Goal: Transaction & Acquisition: Subscribe to service/newsletter

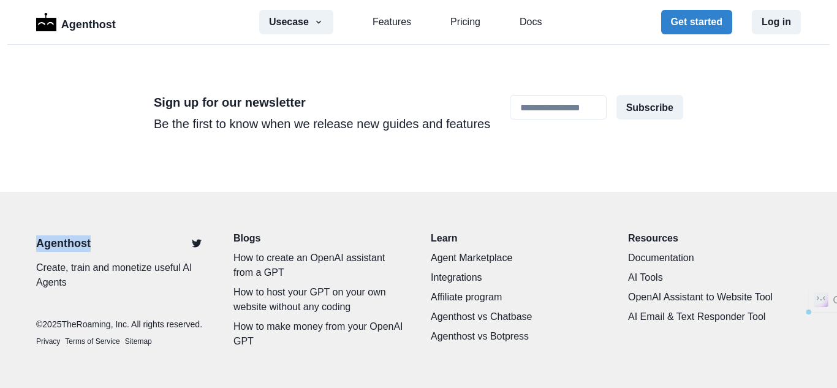
drag, startPoint x: 89, startPoint y: 234, endPoint x: 28, endPoint y: 243, distance: 61.3
click at [28, 243] on div "Agenthost Create, train and monetize useful AI Agents © 2025 TheRoaming, Inc. A…" at bounding box center [418, 290] width 785 height 118
copy p "Agenthost"
click at [471, 31] on div "Usecase AI SaaS Customer Support SMS Chatbot Sales Marketing Education Features…" at bounding box center [400, 22] width 283 height 25
click at [463, 22] on link "Pricing" at bounding box center [466, 22] width 30 height 15
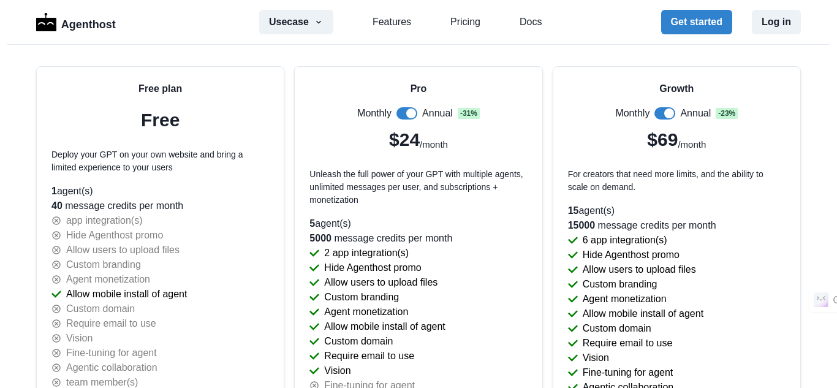
scroll to position [2635, 0]
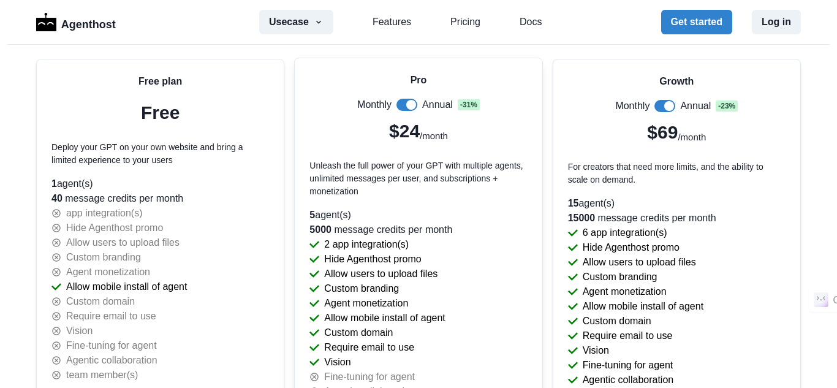
click at [411, 83] on p "Pro" at bounding box center [419, 80] width 17 height 15
copy p "Pro"
click at [402, 133] on p "$24" at bounding box center [404, 131] width 31 height 28
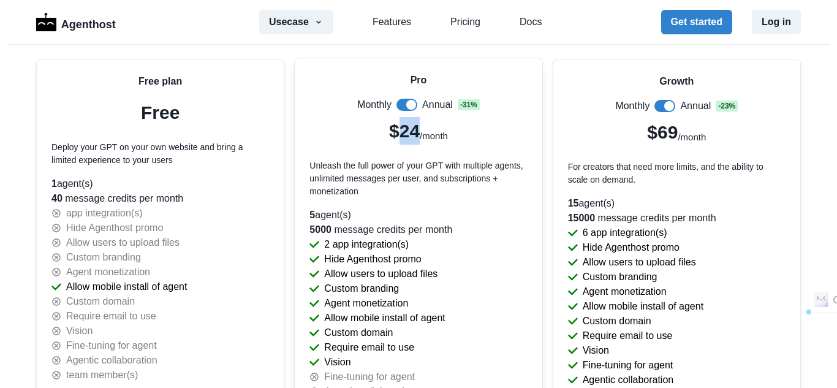
copy p "24"
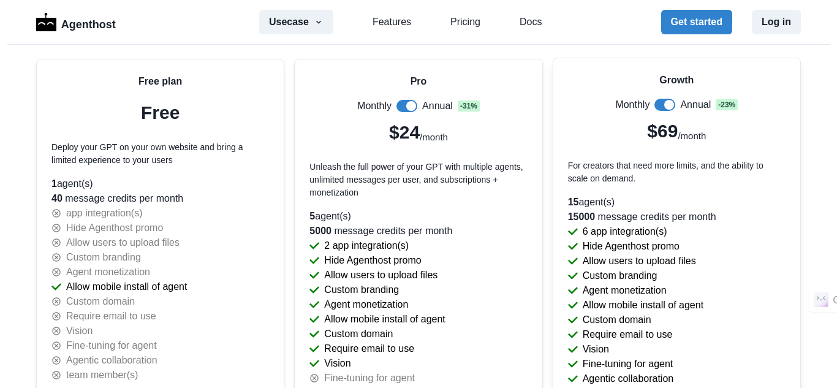
click at [668, 69] on div "Growth Monthly Annual - 23 % $69 /month For creators that need more limits, and…" at bounding box center [677, 256] width 247 height 397
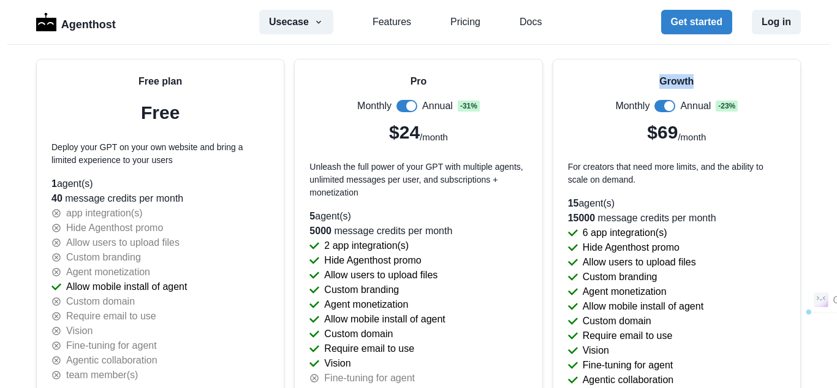
copy p "Growth"
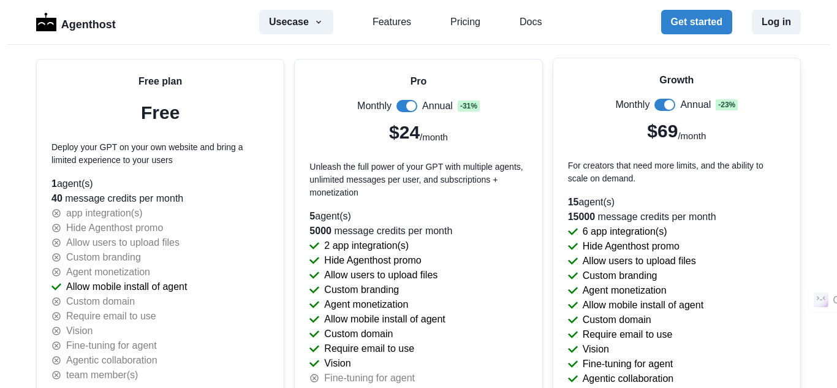
click at [658, 129] on p "$69" at bounding box center [662, 131] width 31 height 28
copy p "69"
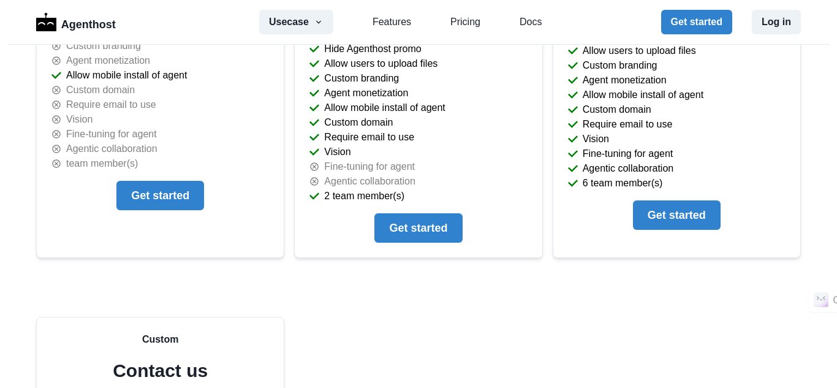
scroll to position [2934, 0]
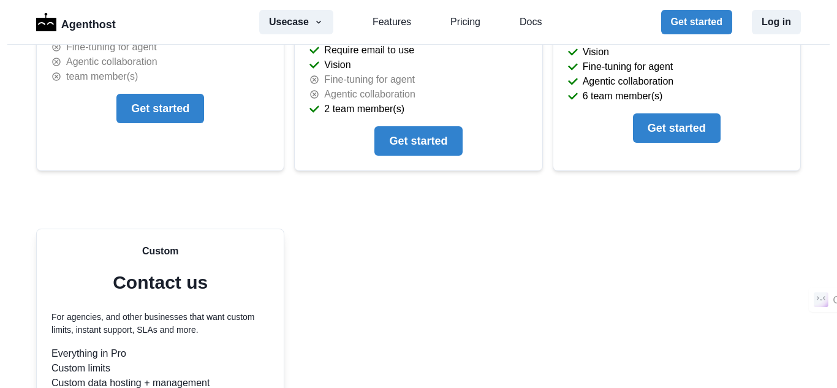
click at [147, 248] on p "Custom" at bounding box center [160, 251] width 37 height 15
copy p "Custom"
